Goal: Transaction & Acquisition: Purchase product/service

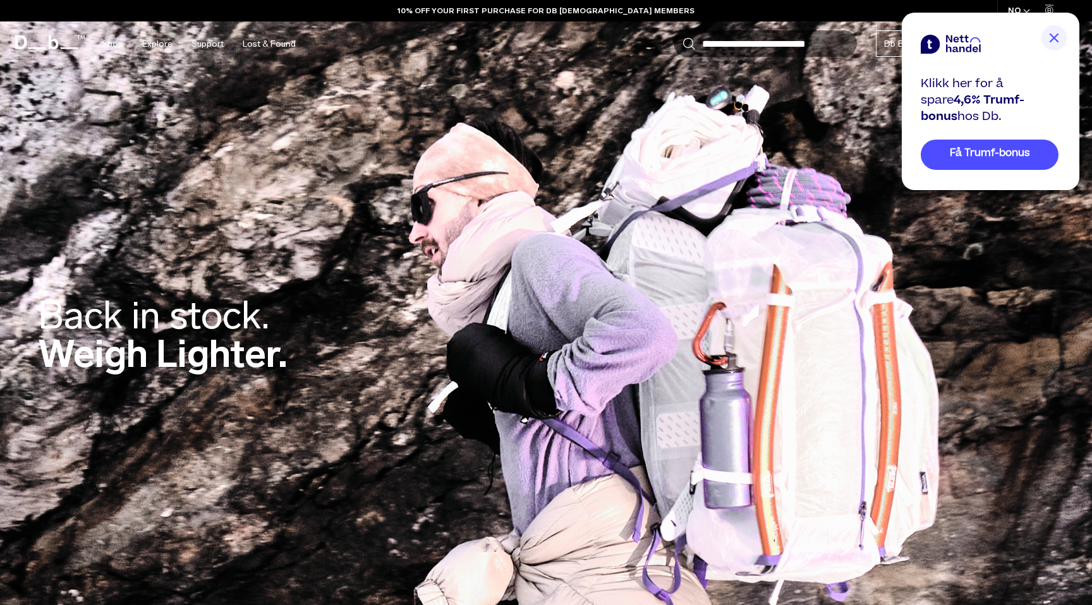
click at [976, 155] on span "Få Trumf-bonus" at bounding box center [990, 153] width 80 height 15
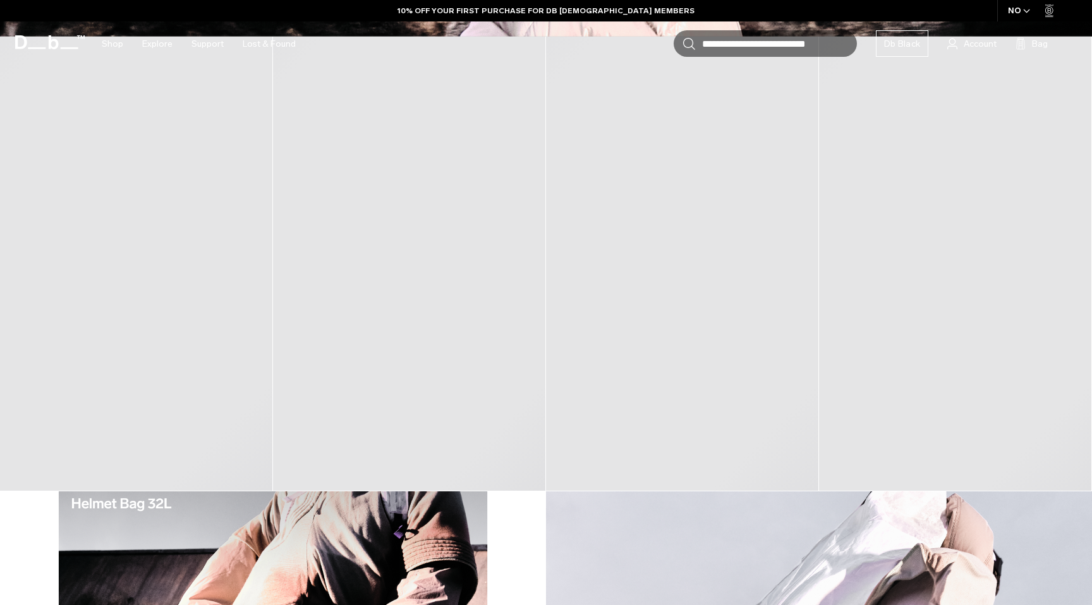
scroll to position [705, 0]
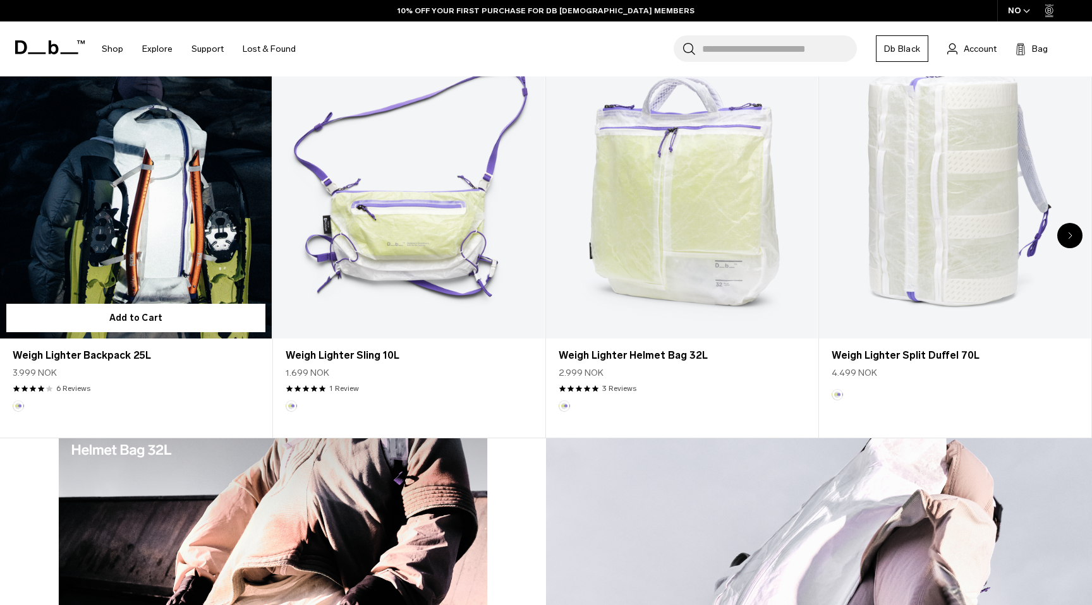
click at [172, 219] on link "Weigh Lighter Backpack 25L" at bounding box center [136, 188] width 272 height 302
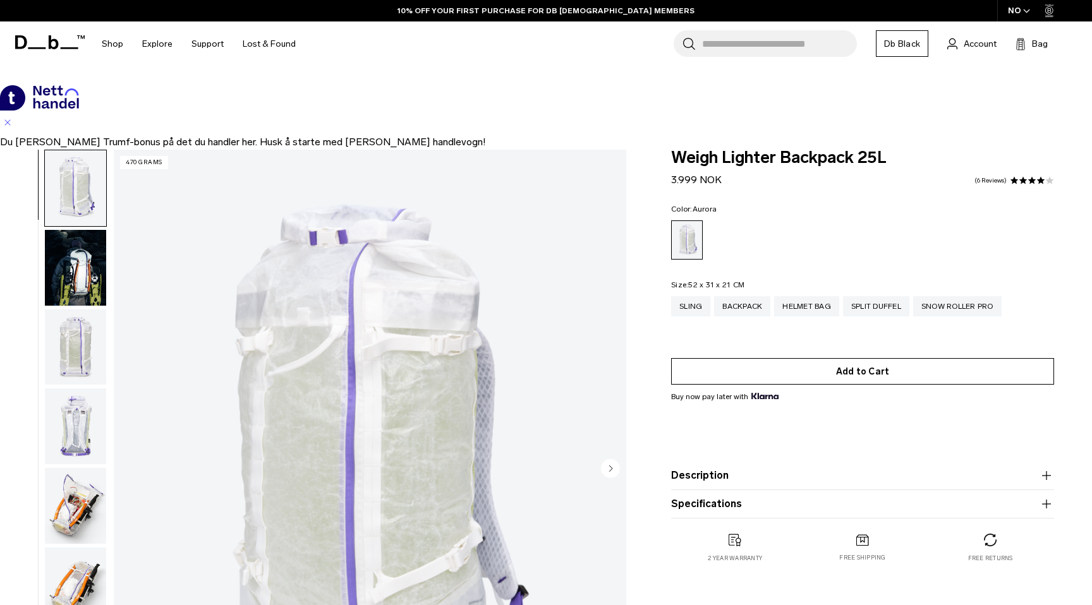
click at [817, 373] on button "Add to Cart" at bounding box center [862, 371] width 383 height 27
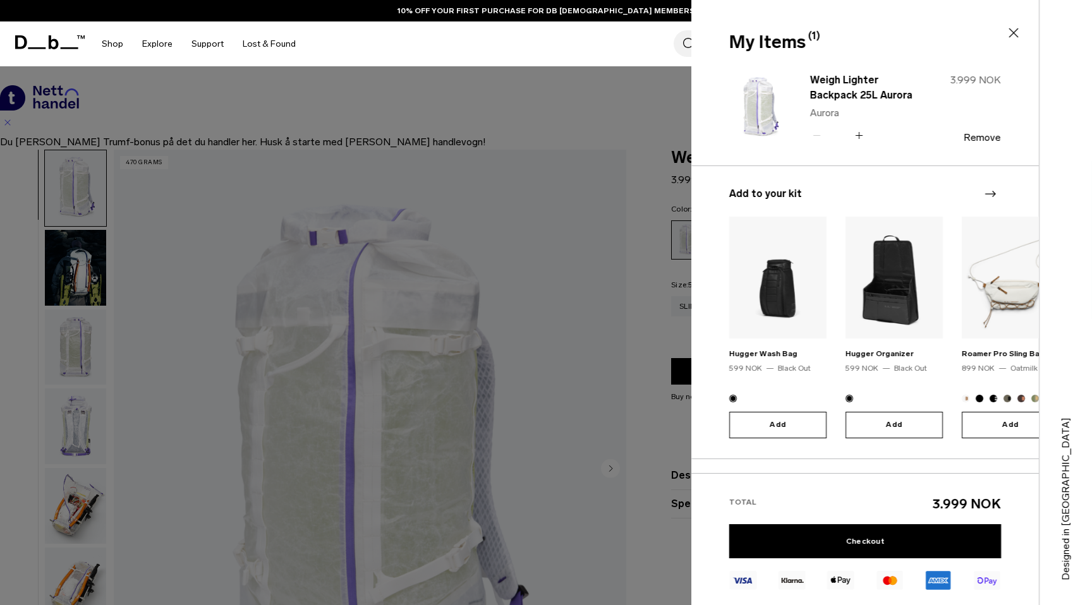
type button "Close"
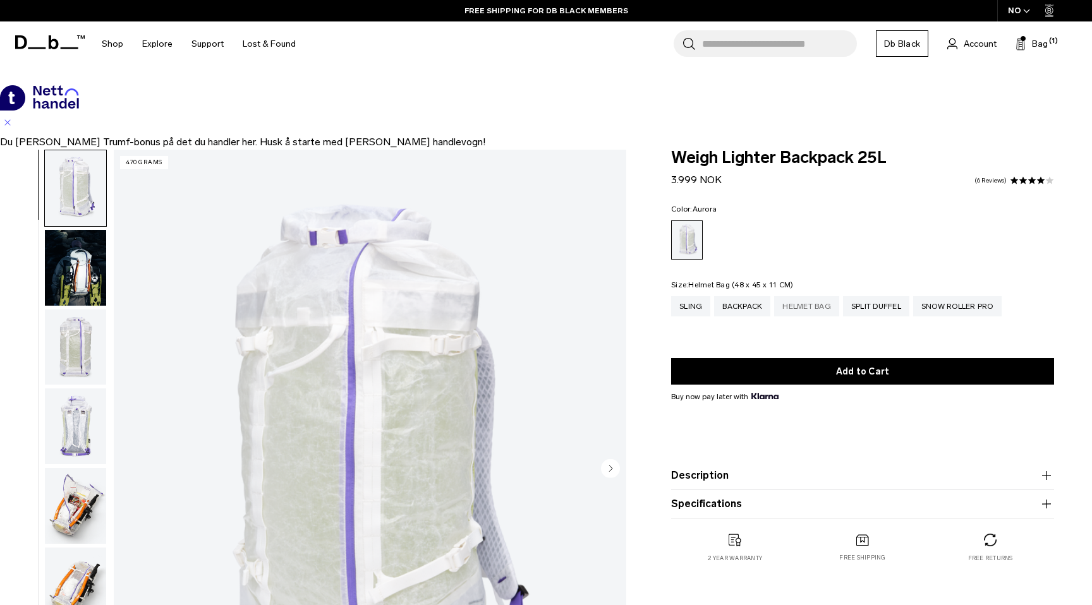
click at [809, 307] on div "Helmet Bag" at bounding box center [806, 306] width 65 height 20
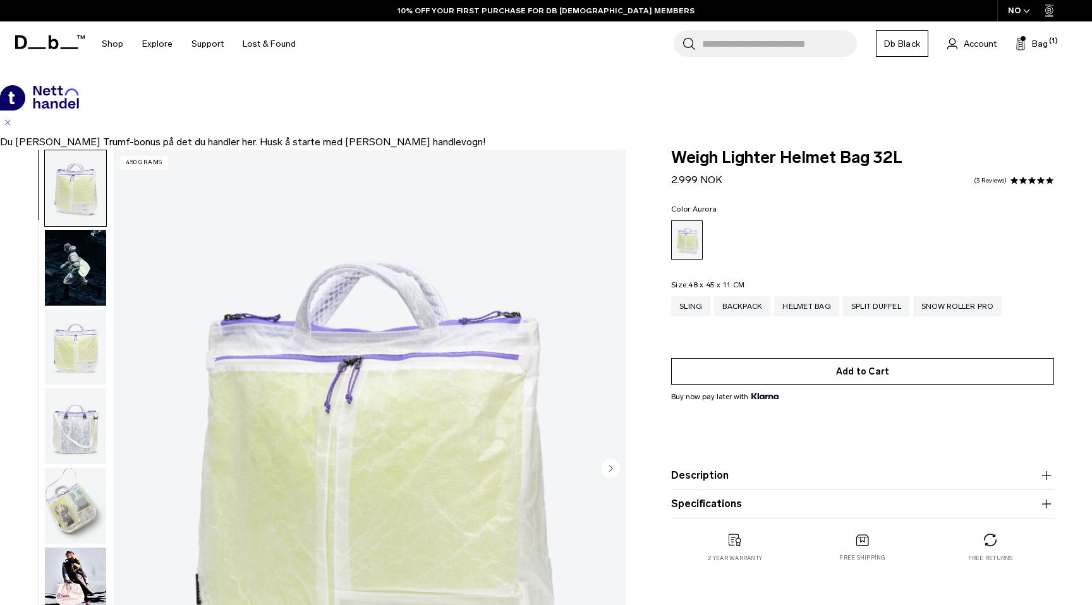
click at [833, 358] on button "Add to Cart" at bounding box center [862, 371] width 383 height 27
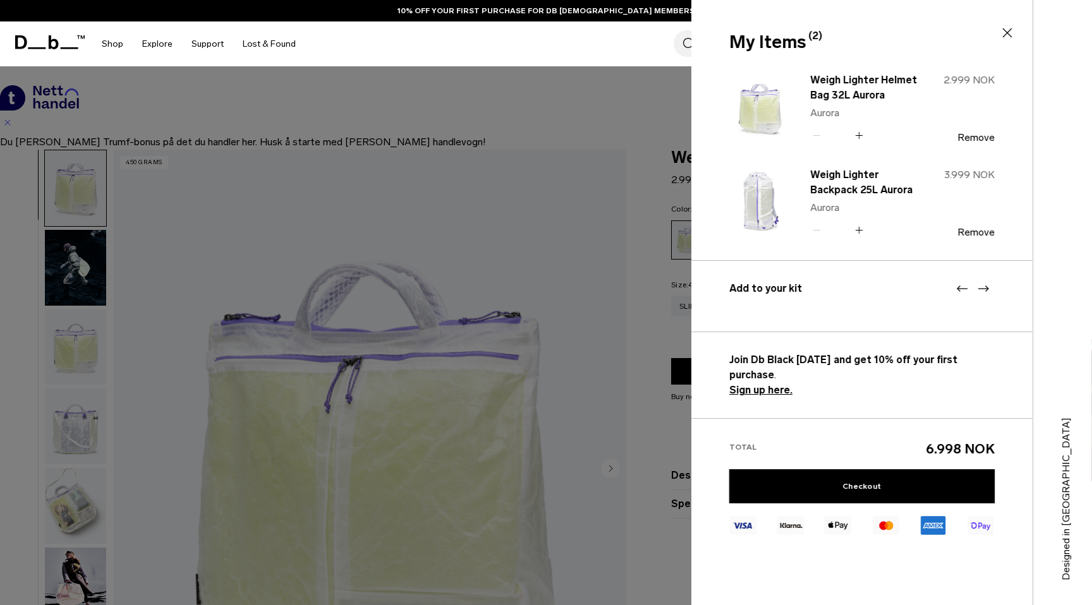
type button "Close"
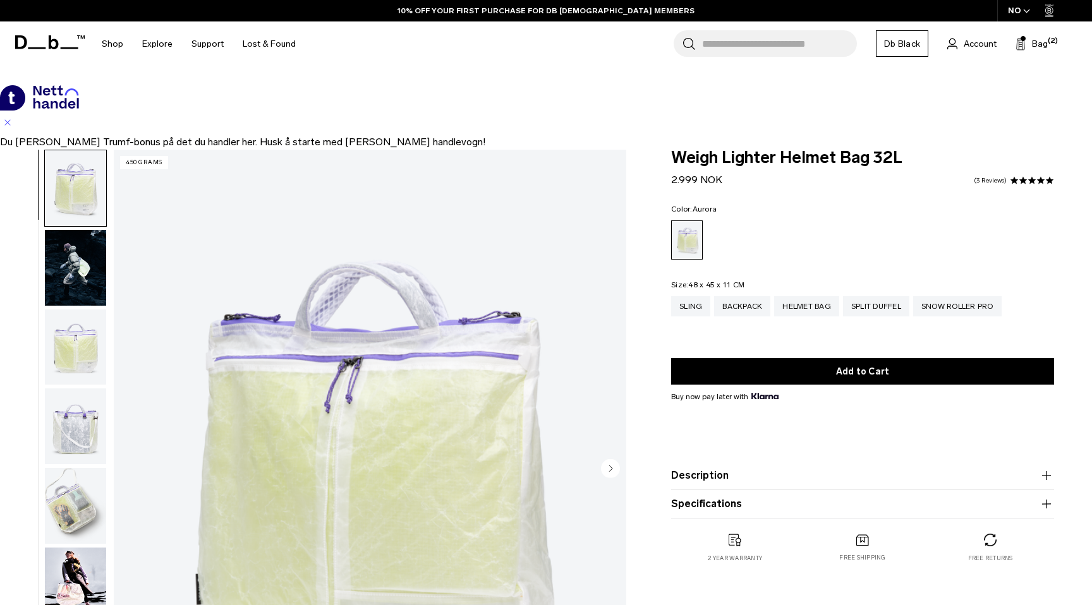
click at [772, 30] on input "Search for Bags, Luggage..." at bounding box center [779, 43] width 155 height 27
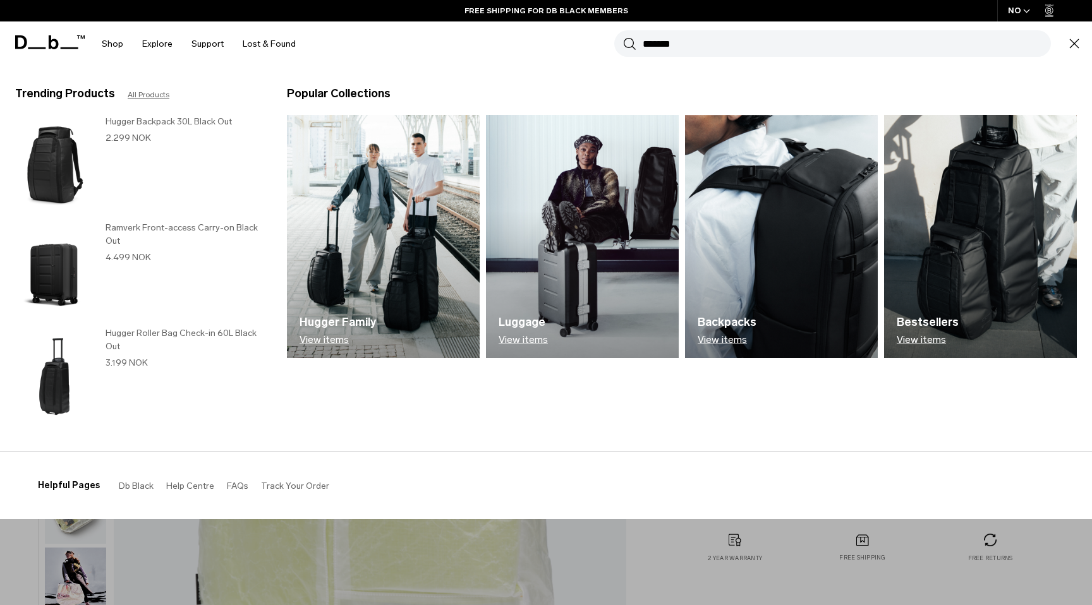
type input "*******"
click at [623, 37] on button "Search" at bounding box center [629, 44] width 13 height 14
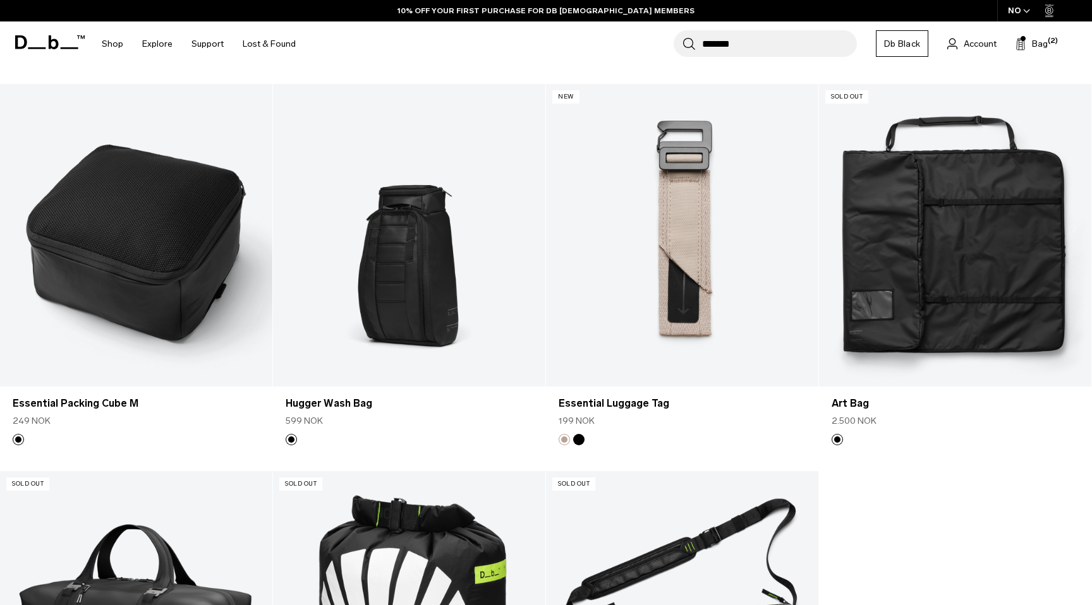
scroll to position [636, 0]
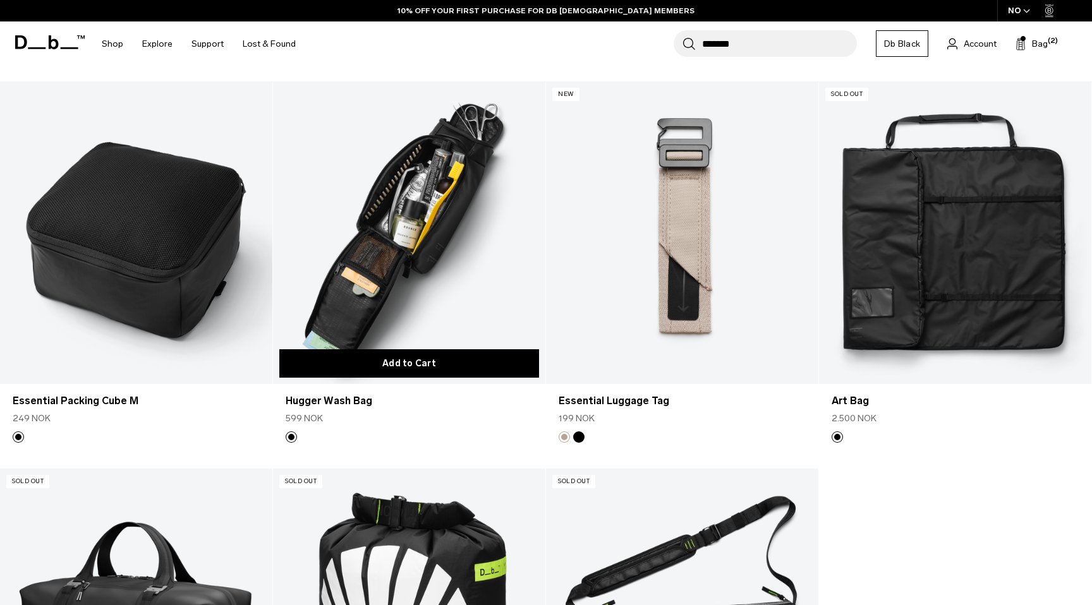
click at [391, 351] on button "Add to Cart" at bounding box center [409, 363] width 260 height 28
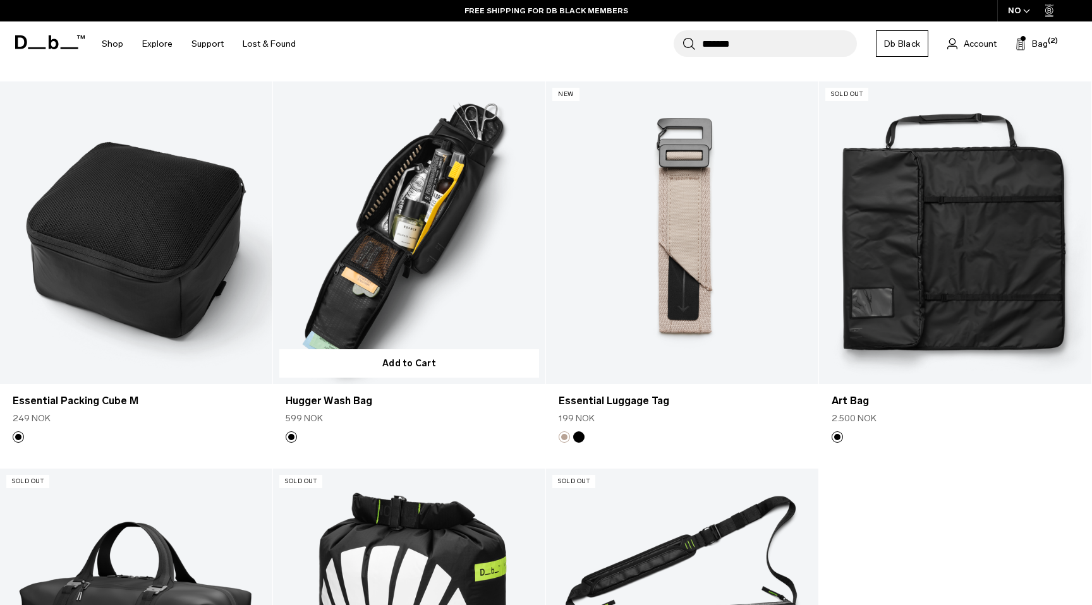
click at [449, 210] on link "Hugger Wash Bag" at bounding box center [409, 233] width 272 height 303
